Goal: Task Accomplishment & Management: Manage account settings

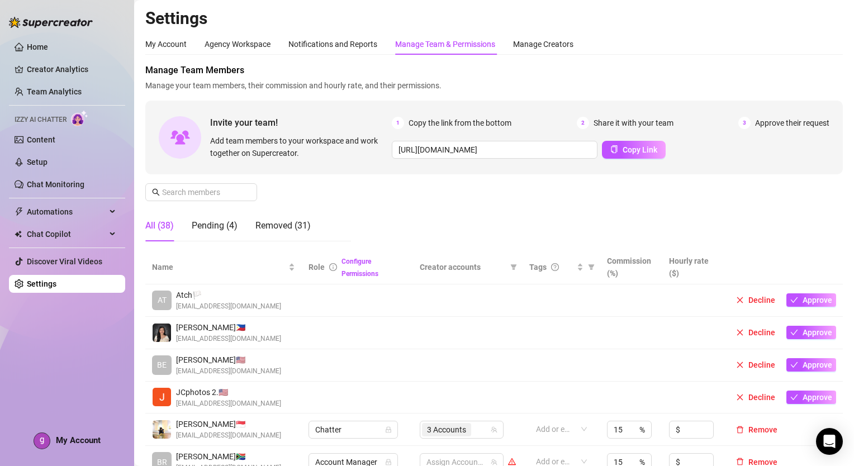
click at [78, 359] on div "Home Creator Analytics Team Analytics Izzy AI Chatter Content Setup Chat Monito…" at bounding box center [67, 228] width 116 height 456
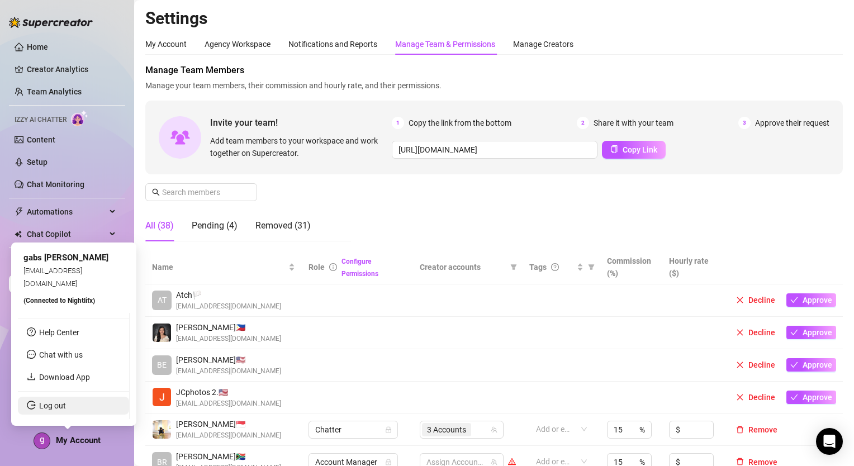
click at [66, 410] on link "Log out" at bounding box center [52, 405] width 27 height 9
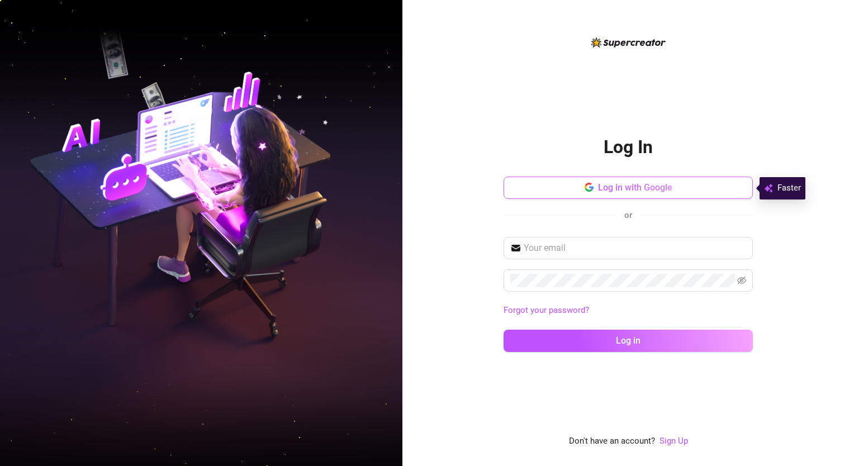
click at [612, 189] on span "Log in with Google" at bounding box center [635, 187] width 74 height 11
